Goal: Check status: Check status

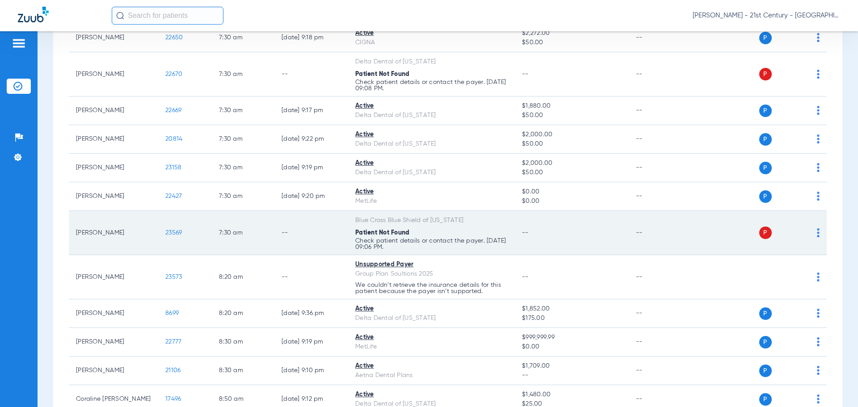
scroll to position [134, 0]
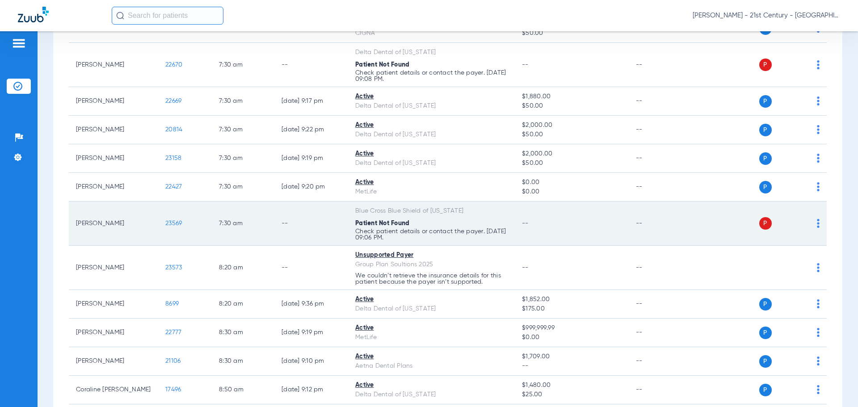
click at [307, 219] on td "--" at bounding box center [311, 224] width 74 height 44
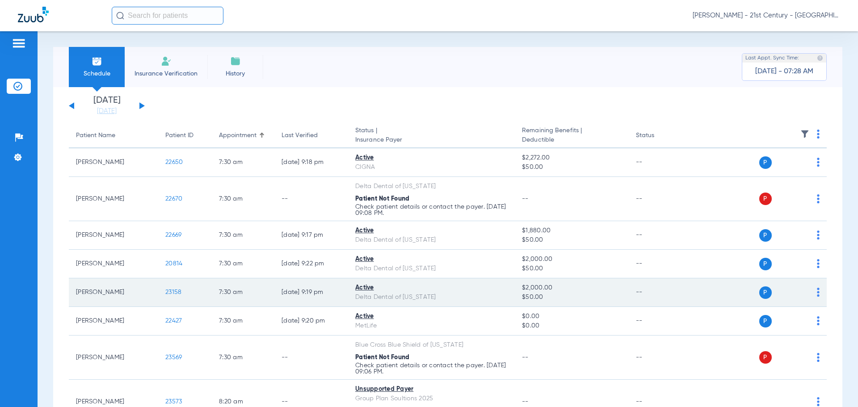
scroll to position [45, 0]
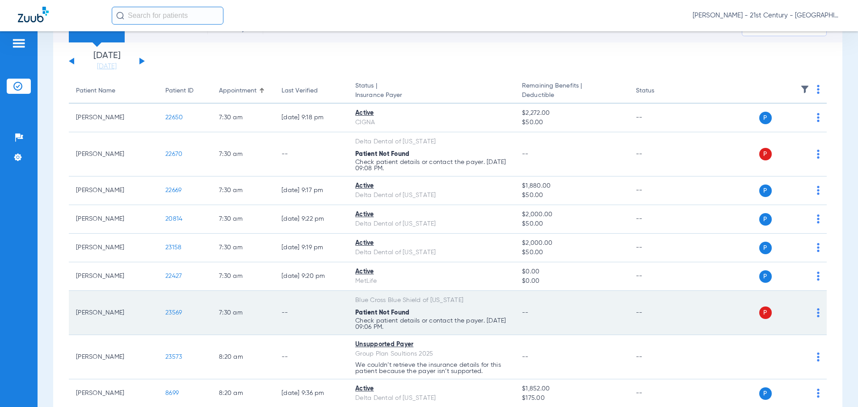
drag, startPoint x: 418, startPoint y: 309, endPoint x: 314, endPoint y: 307, distance: 103.7
click at [271, 307] on tr "[PERSON_NAME] 23569 7:30 AM -- Blue Cross Blue Shield of [US_STATE] Patient Not…" at bounding box center [448, 313] width 758 height 44
click at [314, 307] on td "--" at bounding box center [311, 313] width 74 height 44
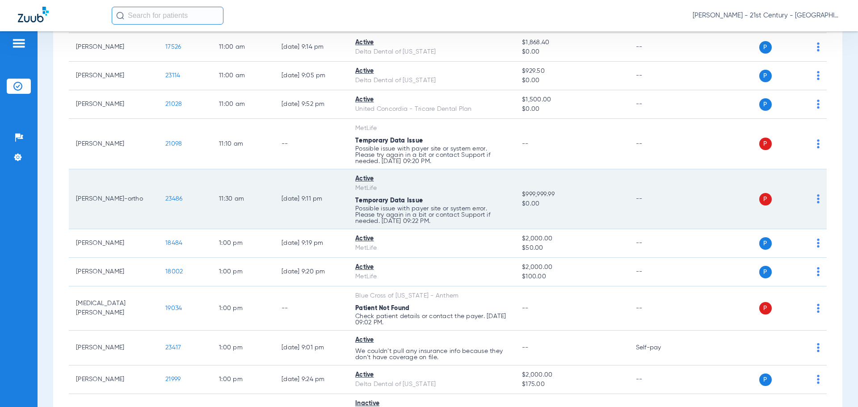
scroll to position [894, 0]
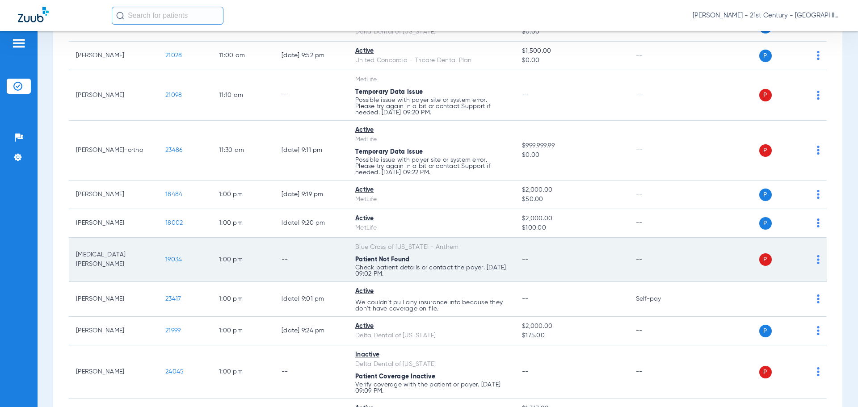
drag, startPoint x: 118, startPoint y: 257, endPoint x: 98, endPoint y: 255, distance: 20.2
click at [98, 255] on td "[MEDICAL_DATA][PERSON_NAME]" at bounding box center [113, 260] width 89 height 44
drag, startPoint x: 425, startPoint y: 279, endPoint x: 341, endPoint y: 267, distance: 84.9
click at [341, 267] on tr "[MEDICAL_DATA][PERSON_NAME] 19034 1:00 PM -- Blue Cross of [US_STATE] - Anthem …" at bounding box center [448, 260] width 758 height 44
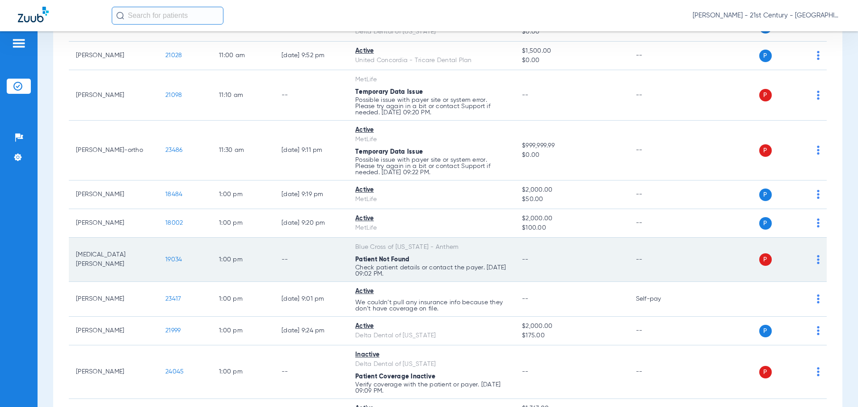
click at [341, 267] on td "--" at bounding box center [311, 260] width 74 height 44
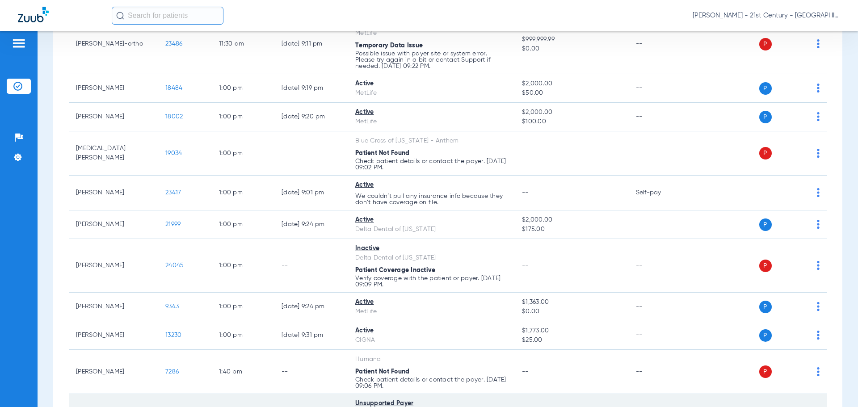
scroll to position [1028, 0]
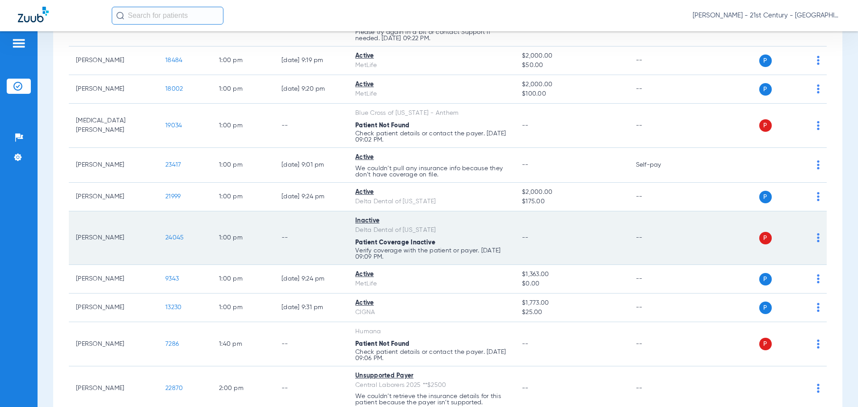
drag, startPoint x: 433, startPoint y: 254, endPoint x: 455, endPoint y: 257, distance: 22.5
click at [455, 257] on tr "[PERSON_NAME] 24045 1:00 PM -- Inactive Delta Dental of [US_STATE] Patient Cove…" at bounding box center [448, 238] width 758 height 54
click at [455, 257] on p "Verify coverage with the patient or payer. [DATE] 09:09 PM." at bounding box center [431, 254] width 152 height 13
drag, startPoint x: 422, startPoint y: 252, endPoint x: 391, endPoint y: 248, distance: 31.6
click at [391, 248] on p "Verify coverage with the patient or payer. [DATE] 09:09 PM." at bounding box center [431, 254] width 152 height 13
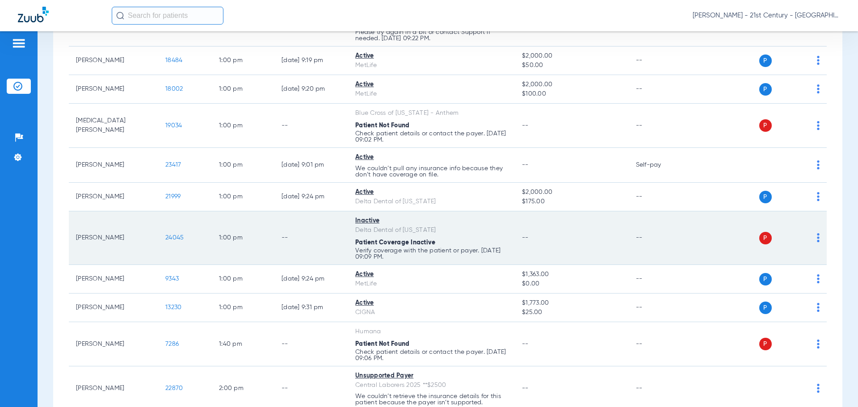
click at [391, 248] on p "Verify coverage with the patient or payer. [DATE] 09:09 PM." at bounding box center [431, 254] width 152 height 13
click at [391, 238] on div "Patient Coverage Inactive" at bounding box center [431, 242] width 152 height 9
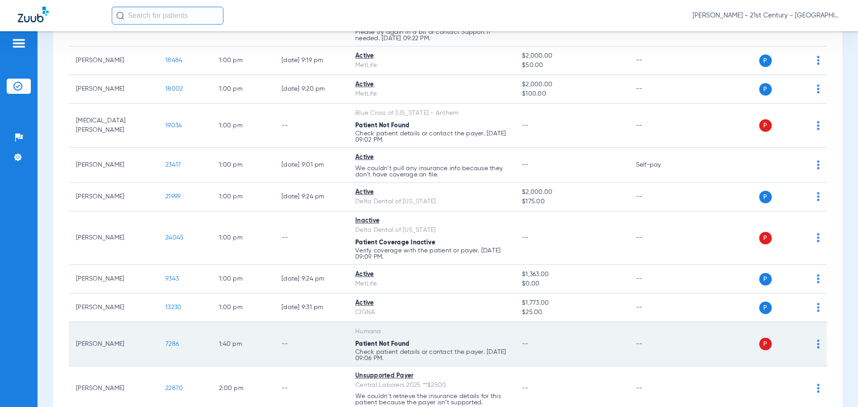
click at [632, 350] on td "--" at bounding box center [659, 344] width 60 height 44
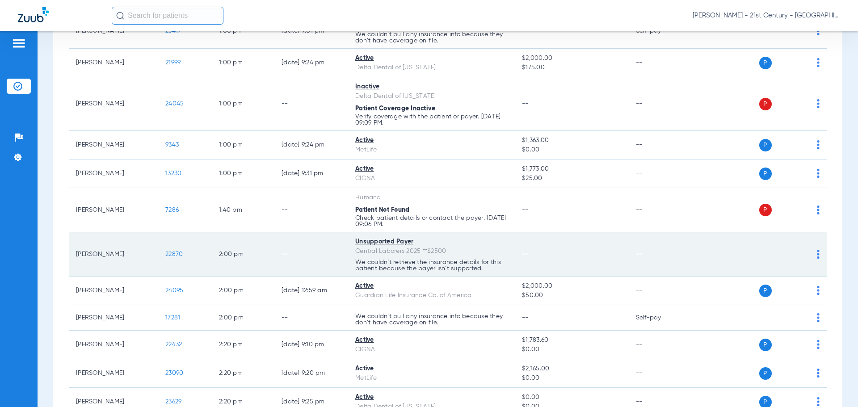
click at [547, 259] on td "--" at bounding box center [572, 254] width 114 height 44
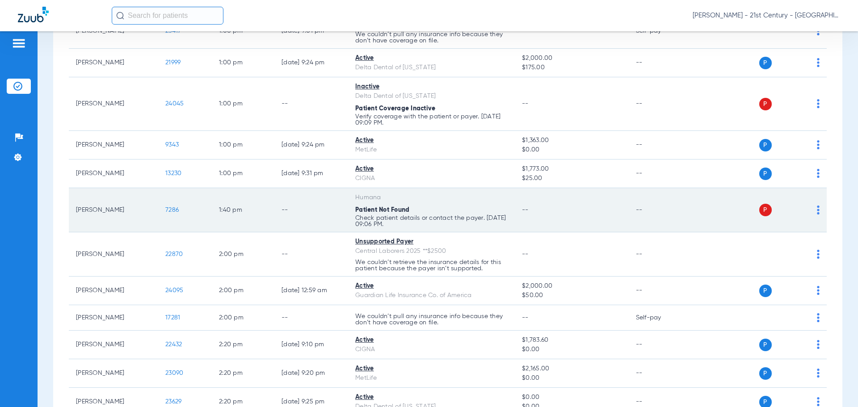
click at [535, 212] on td "--" at bounding box center [572, 210] width 114 height 44
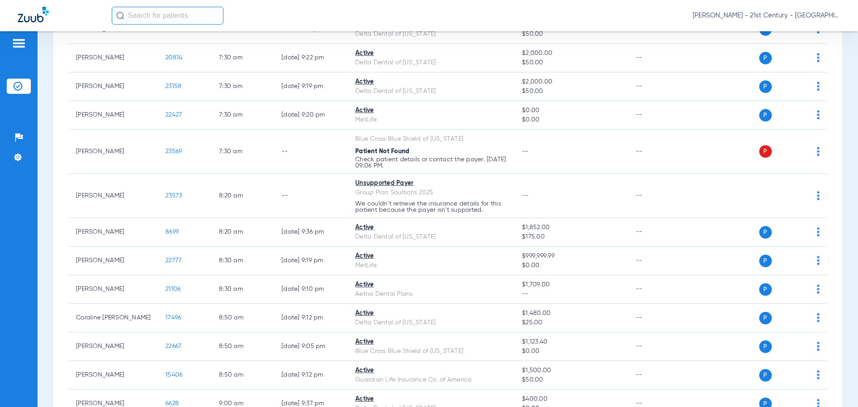
scroll to position [0, 0]
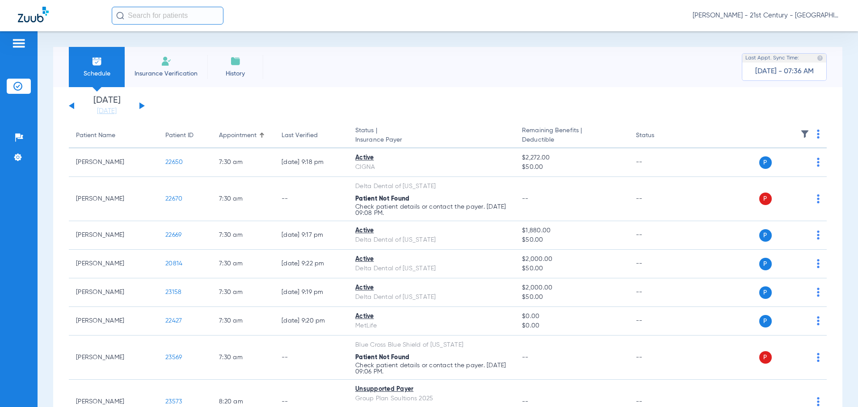
click at [145, 105] on app-single-date-navigator "[DATE] [DATE] [DATE] [DATE] [DATE] [DATE] [DATE] [DATE] [DATE] [DATE] [DATE] [D…" at bounding box center [448, 106] width 758 height 20
click at [143, 105] on button at bounding box center [141, 105] width 5 height 7
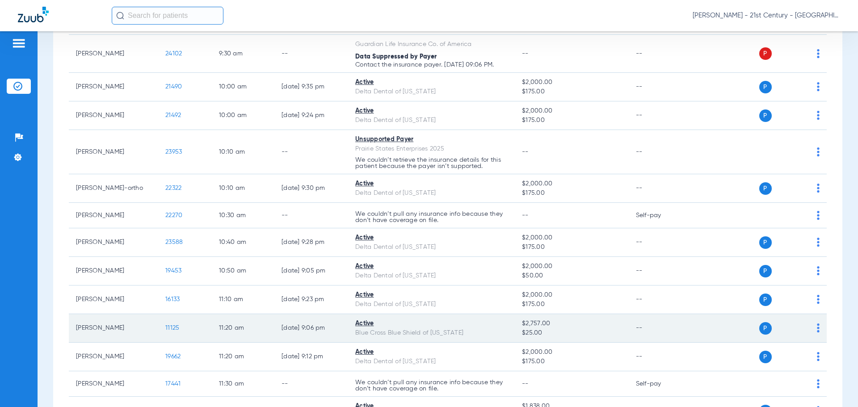
scroll to position [492, 0]
